Goal: Information Seeking & Learning: Learn about a topic

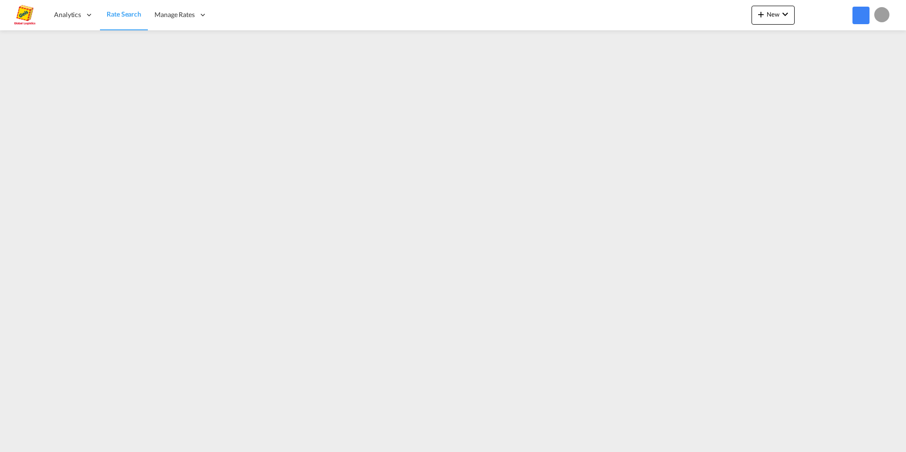
type input "Oceanrates.GAS@Geis-Group.de"
